Goal: Task Accomplishment & Management: Manage account settings

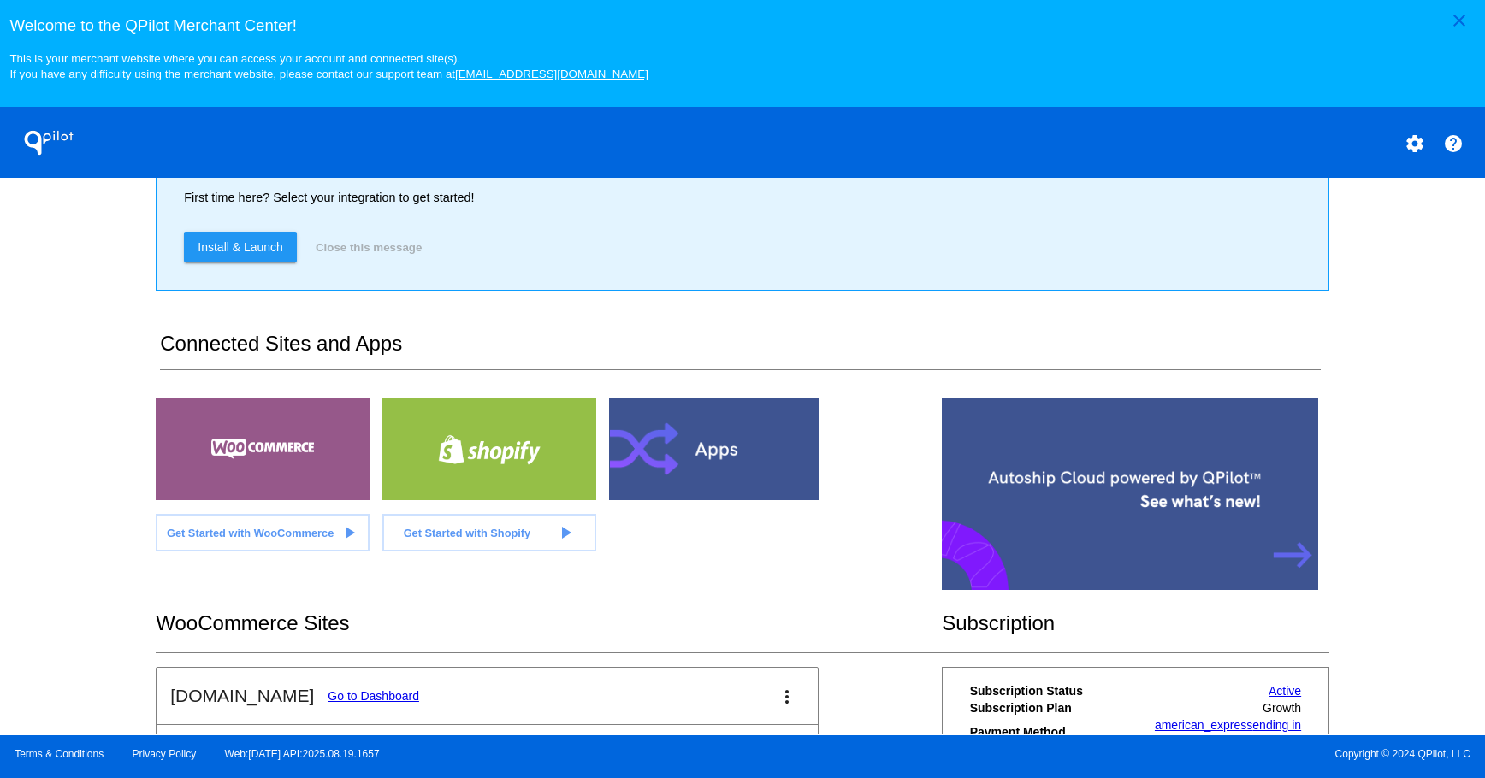
scroll to position [599, 0]
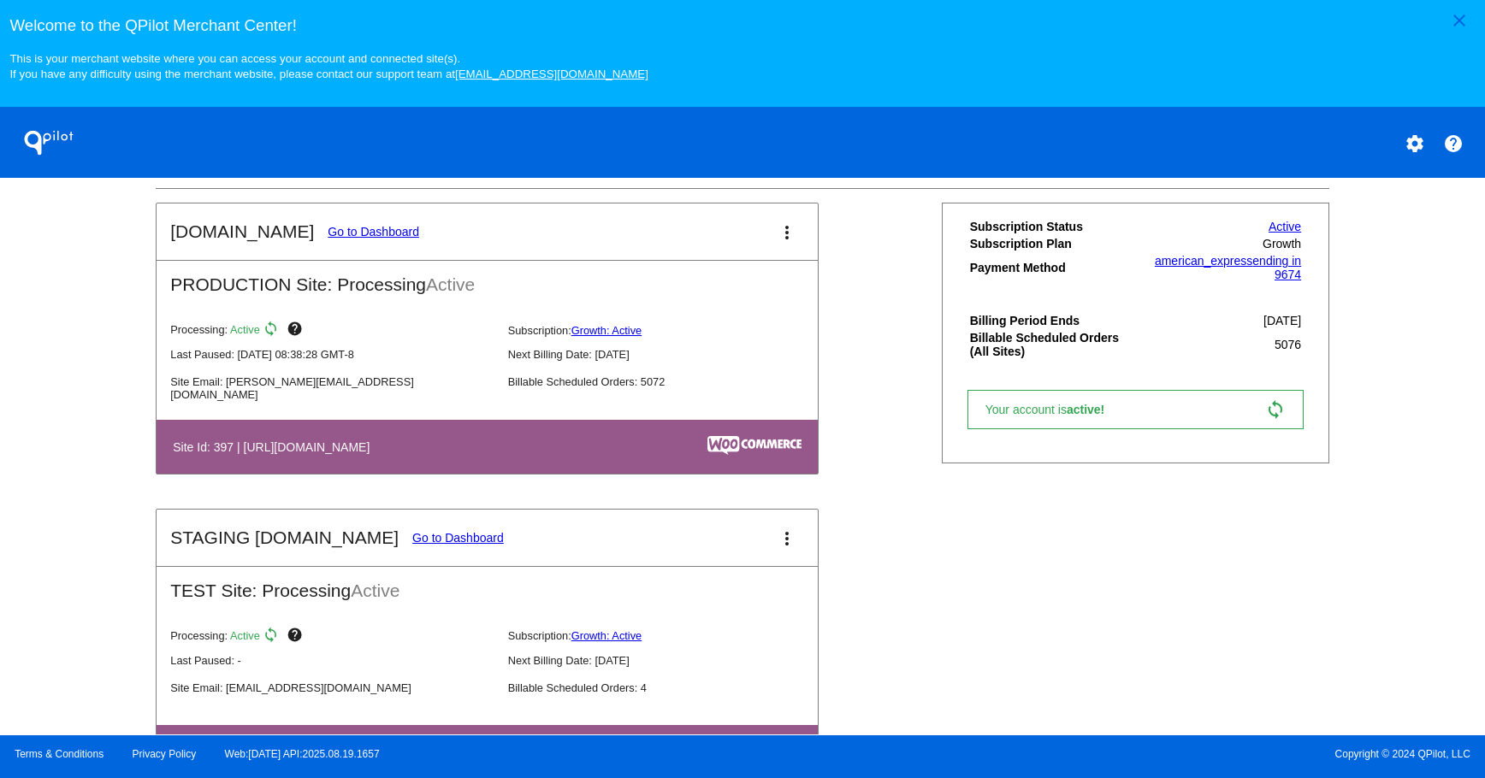
click at [341, 237] on link "Go to Dashboard" at bounding box center [374, 232] width 92 height 14
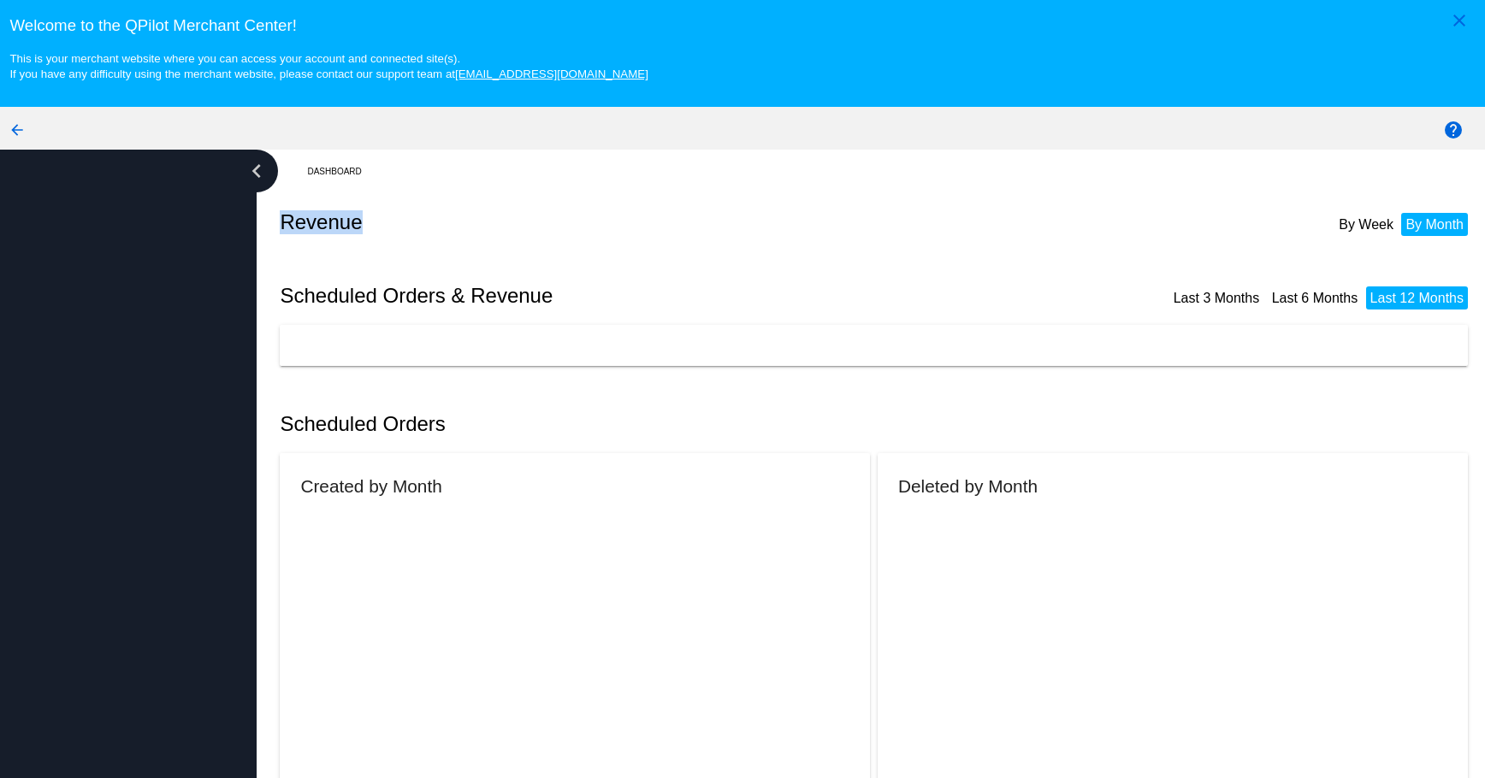
click at [341, 237] on div "Revenue By Week By Month" at bounding box center [877, 222] width 1195 height 58
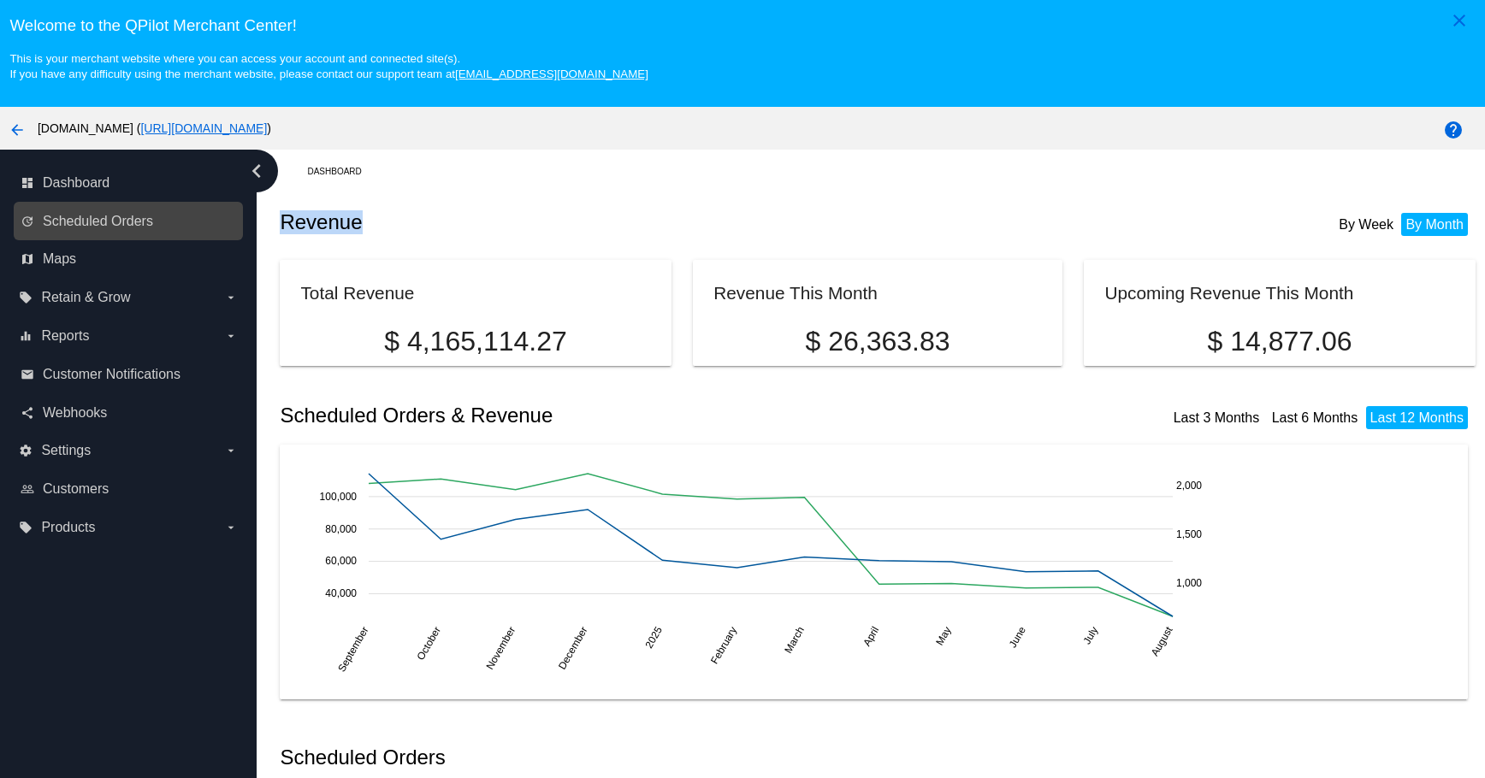
click at [164, 227] on link "update Scheduled Orders" at bounding box center [129, 221] width 217 height 27
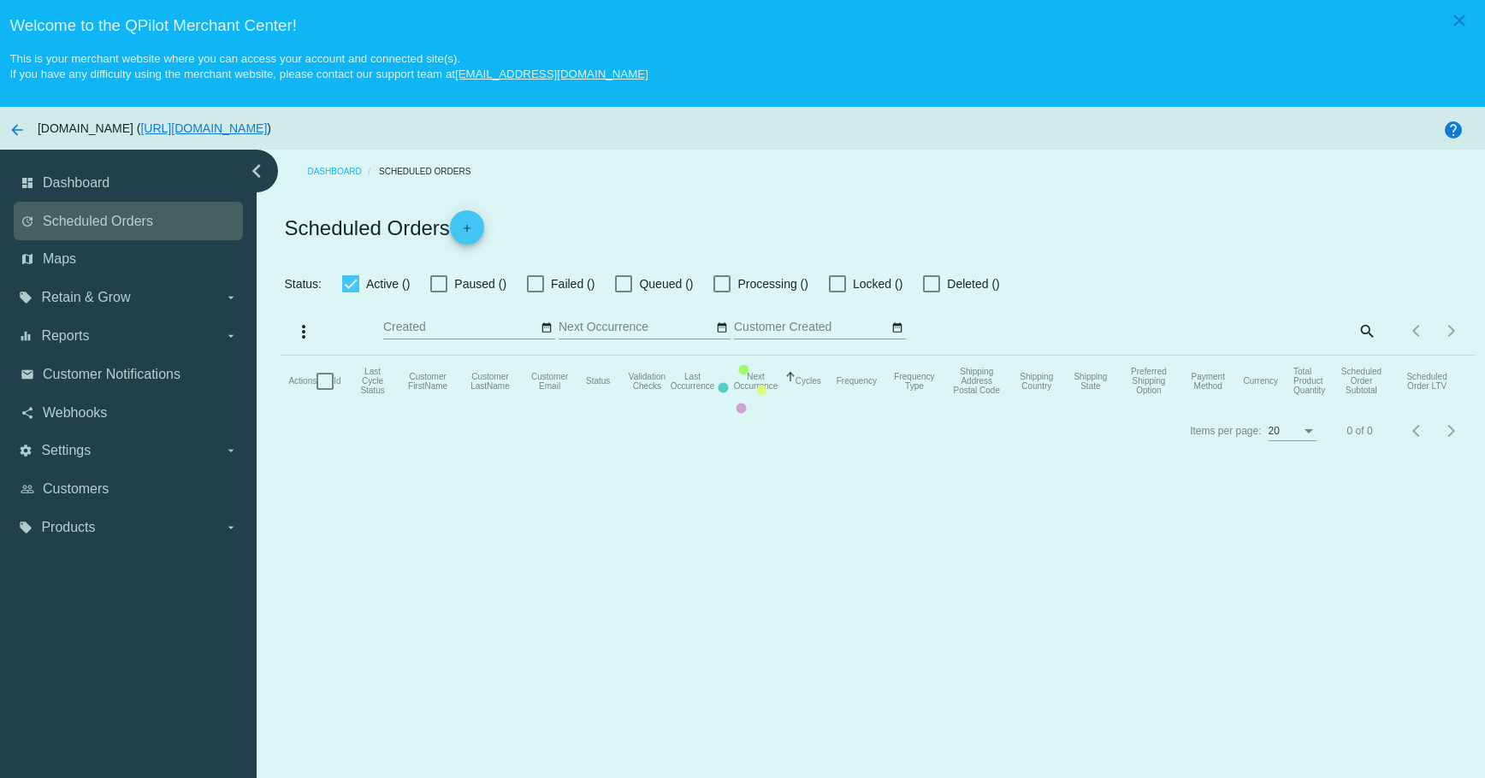
checkbox input "true"
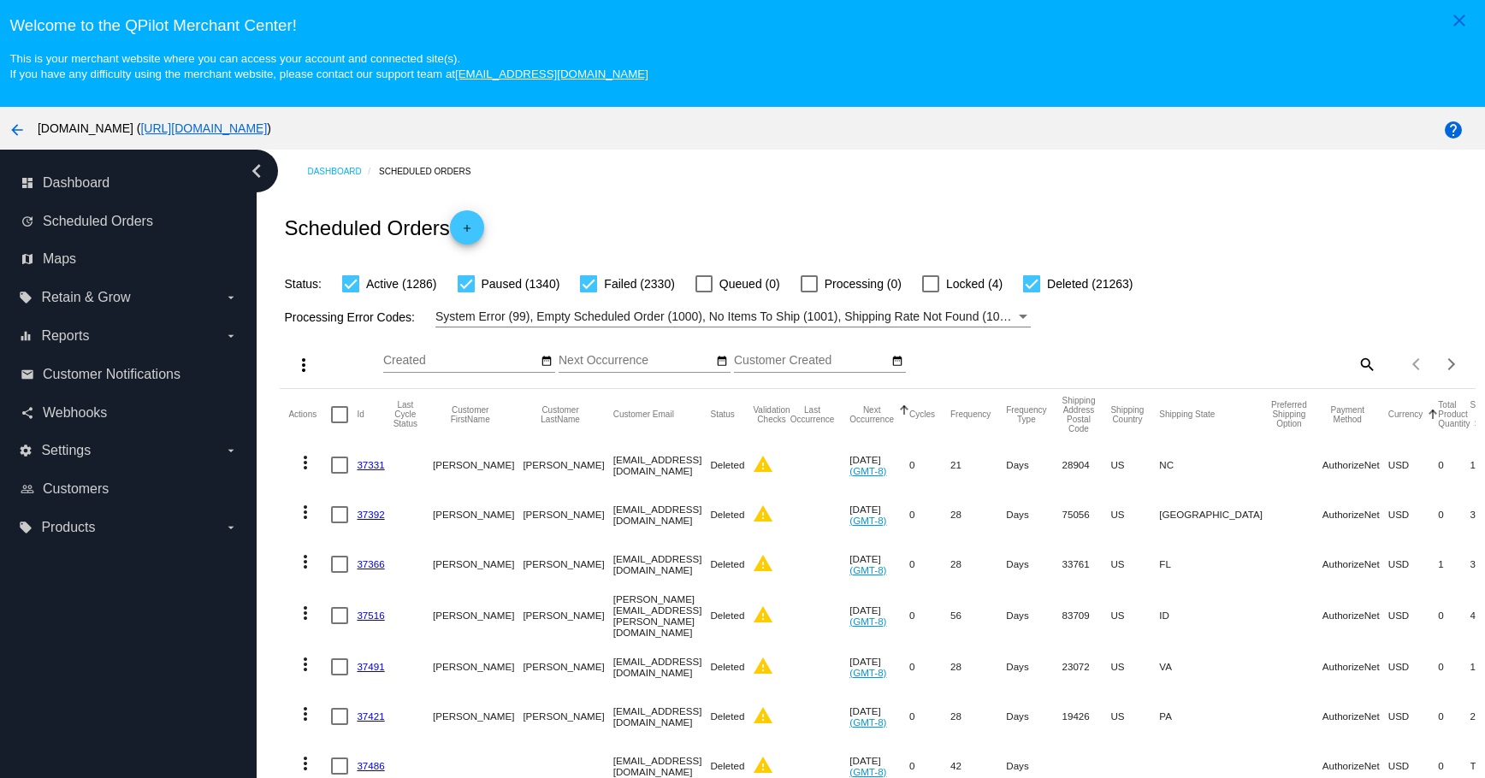
click at [1356, 360] on mat-icon "search" at bounding box center [1366, 364] width 21 height 27
click at [1098, 360] on input "Search" at bounding box center [1228, 361] width 298 height 14
paste input "[EMAIL_ADDRESS][PERSON_NAME][DOMAIN_NAME]"
type input "[EMAIL_ADDRESS][PERSON_NAME][DOMAIN_NAME]"
